Goal: Check status: Check status

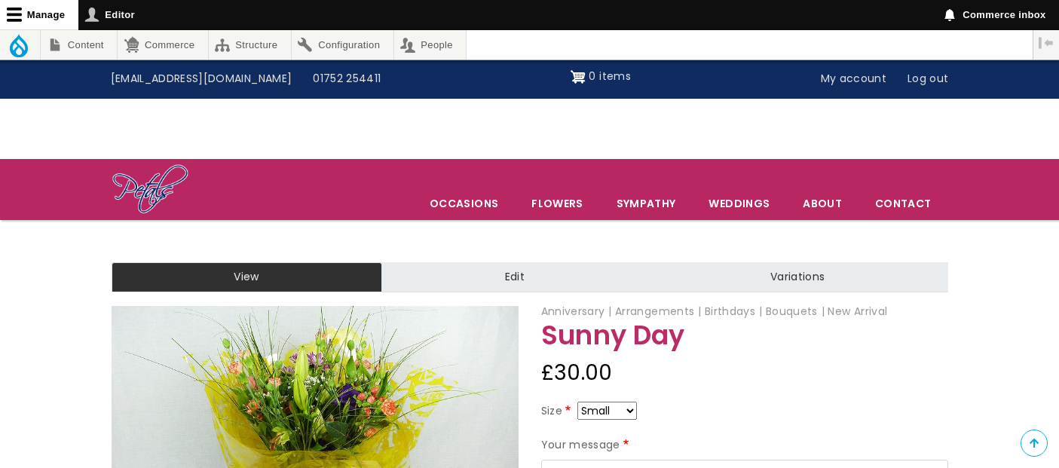
scroll to position [167, 0]
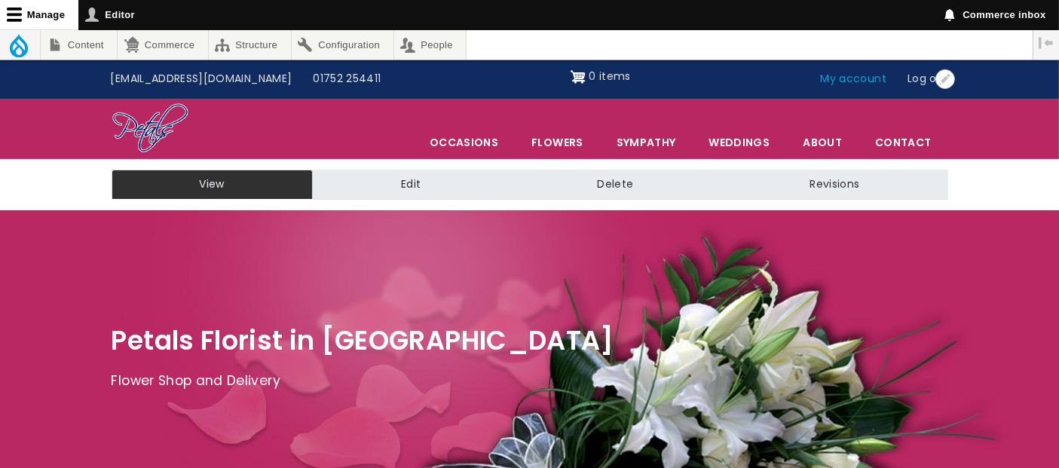
drag, startPoint x: 0, startPoint y: 0, endPoint x: 857, endPoint y: 83, distance: 861.4
click at [857, 83] on link "My account" at bounding box center [853, 79] width 87 height 29
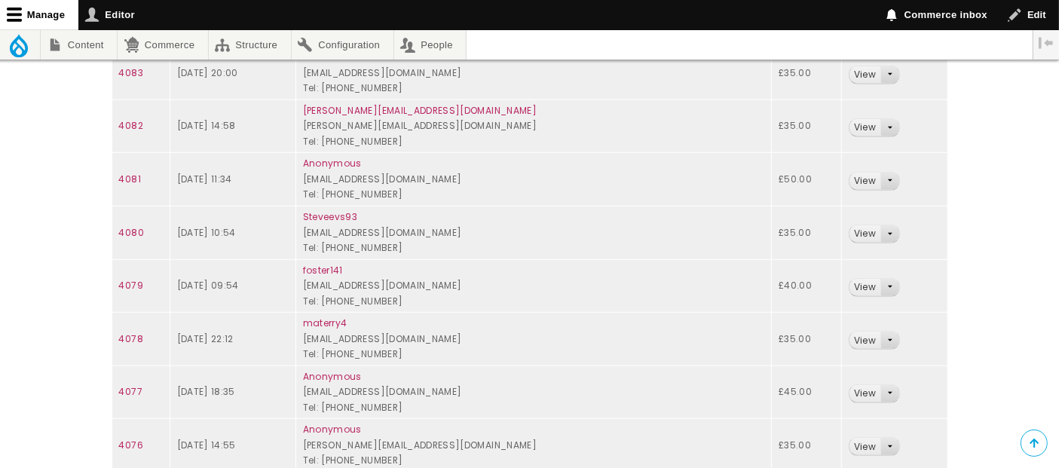
scroll to position [1047, 0]
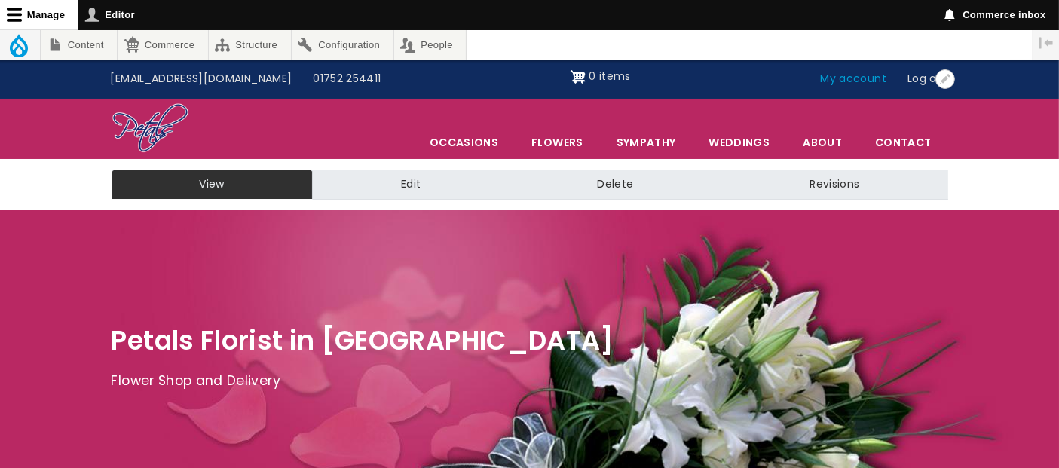
click at [864, 74] on link "My account" at bounding box center [853, 79] width 87 height 29
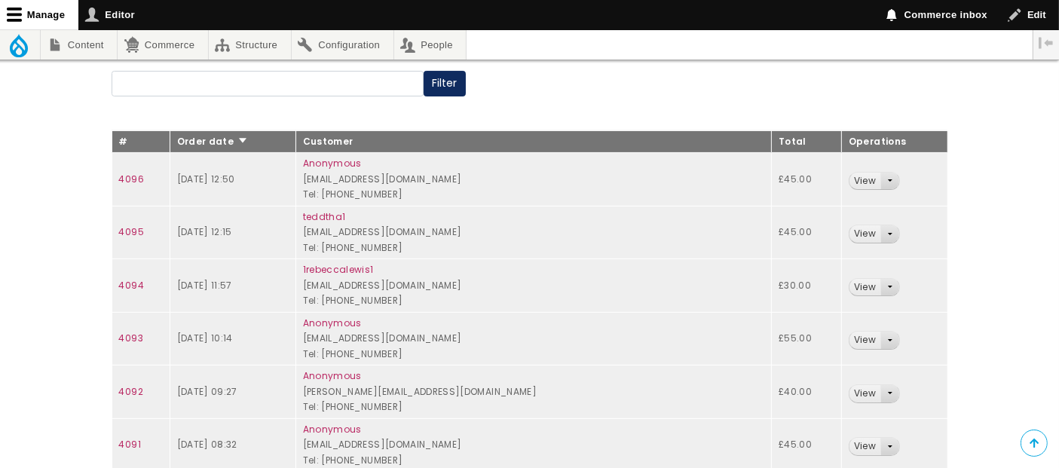
scroll to position [251, 0]
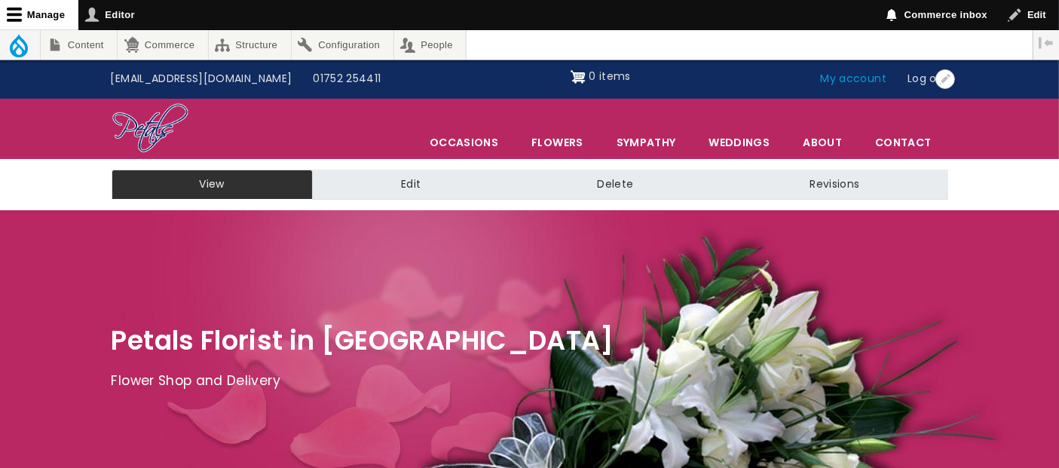
click at [829, 73] on link "My account" at bounding box center [853, 79] width 87 height 29
click at [830, 73] on link "My account" at bounding box center [853, 79] width 87 height 29
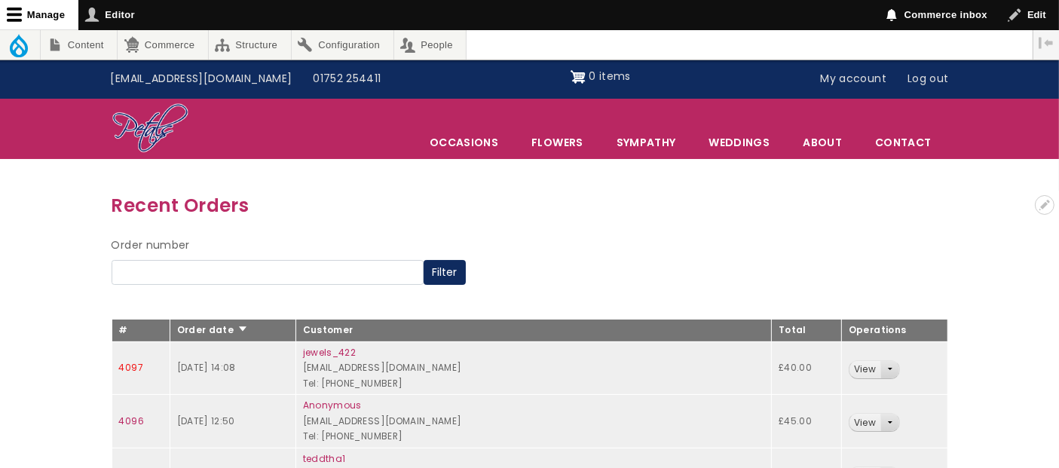
click at [130, 368] on link "4097" at bounding box center [131, 367] width 24 height 13
